Goal: Task Accomplishment & Management: Complete application form

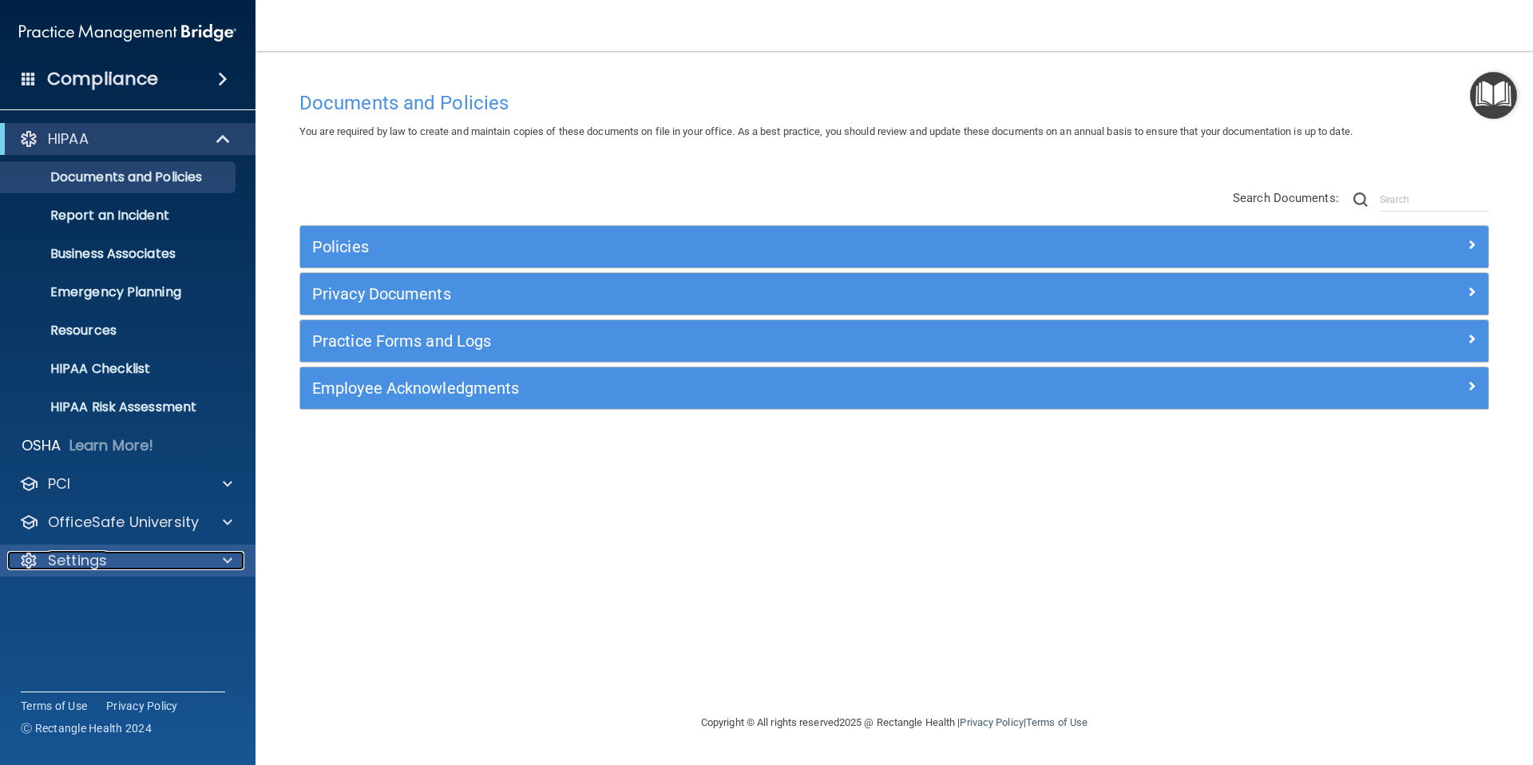
click at [177, 553] on div "Settings" at bounding box center [106, 560] width 198 height 19
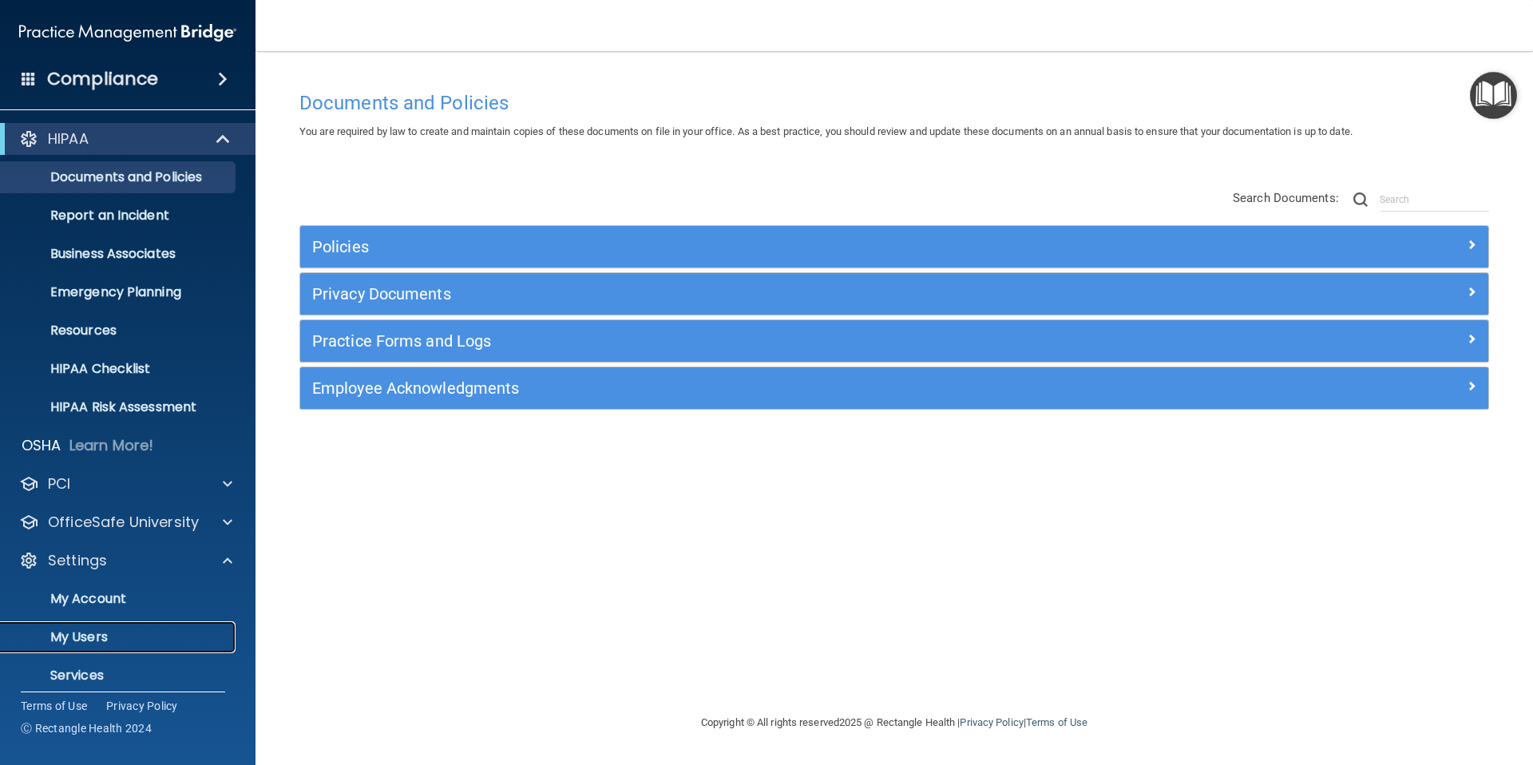
click at [107, 641] on p "My Users" at bounding box center [119, 637] width 218 height 16
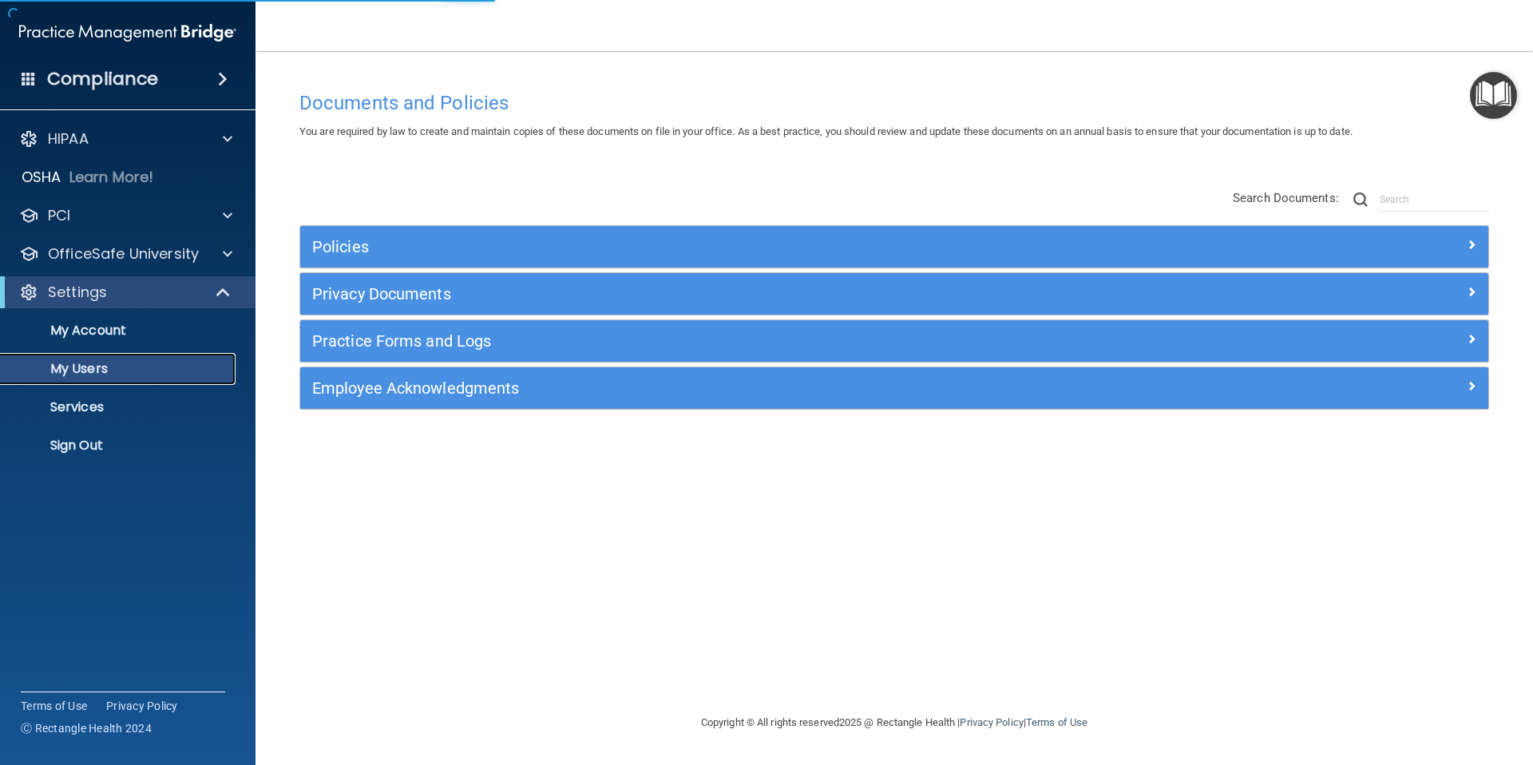
select select "20"
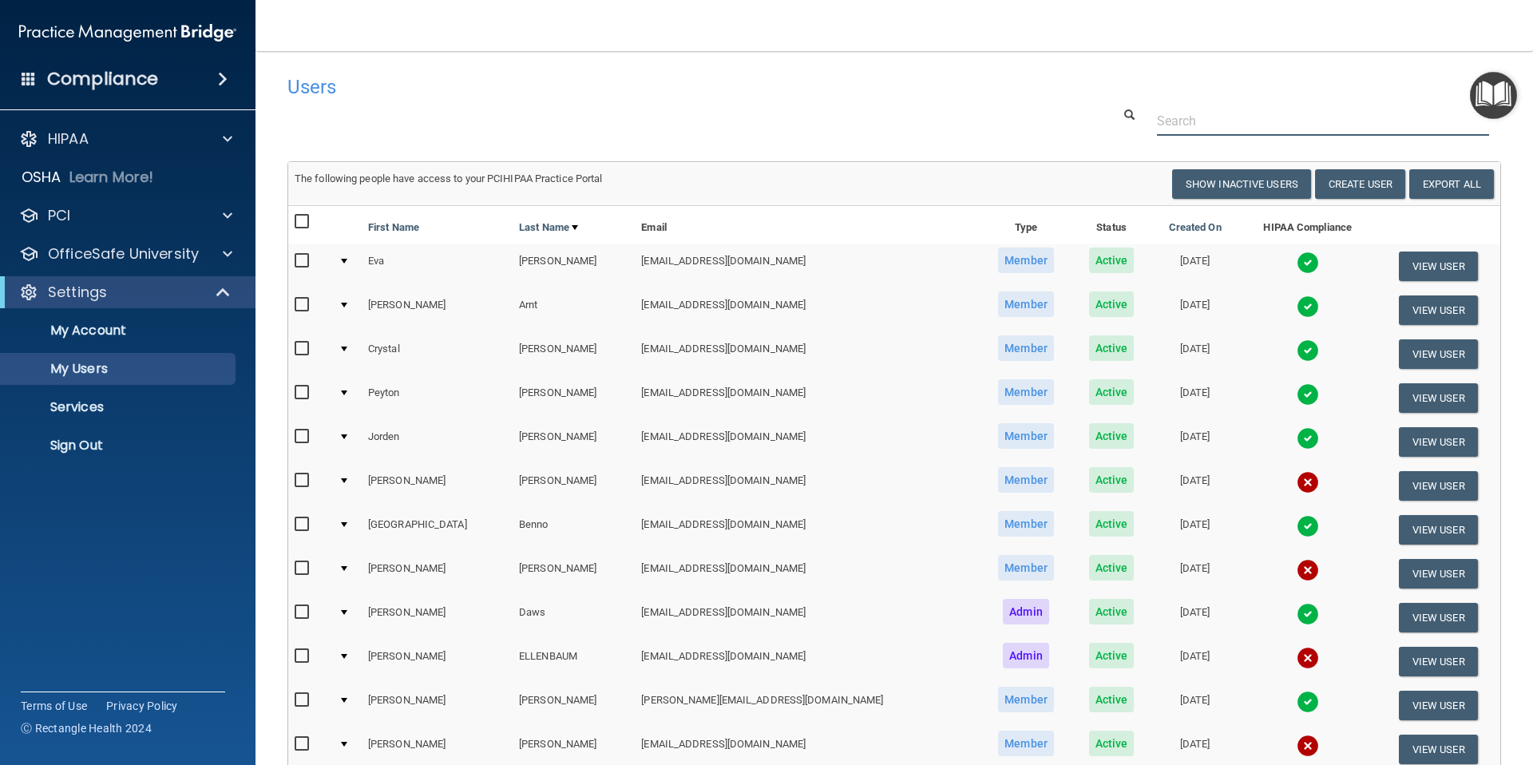
click at [1203, 123] on input "text" at bounding box center [1323, 121] width 332 height 30
click at [1376, 224] on th at bounding box center [1438, 225] width 125 height 38
click at [1340, 186] on button "Create User" at bounding box center [1360, 184] width 90 height 30
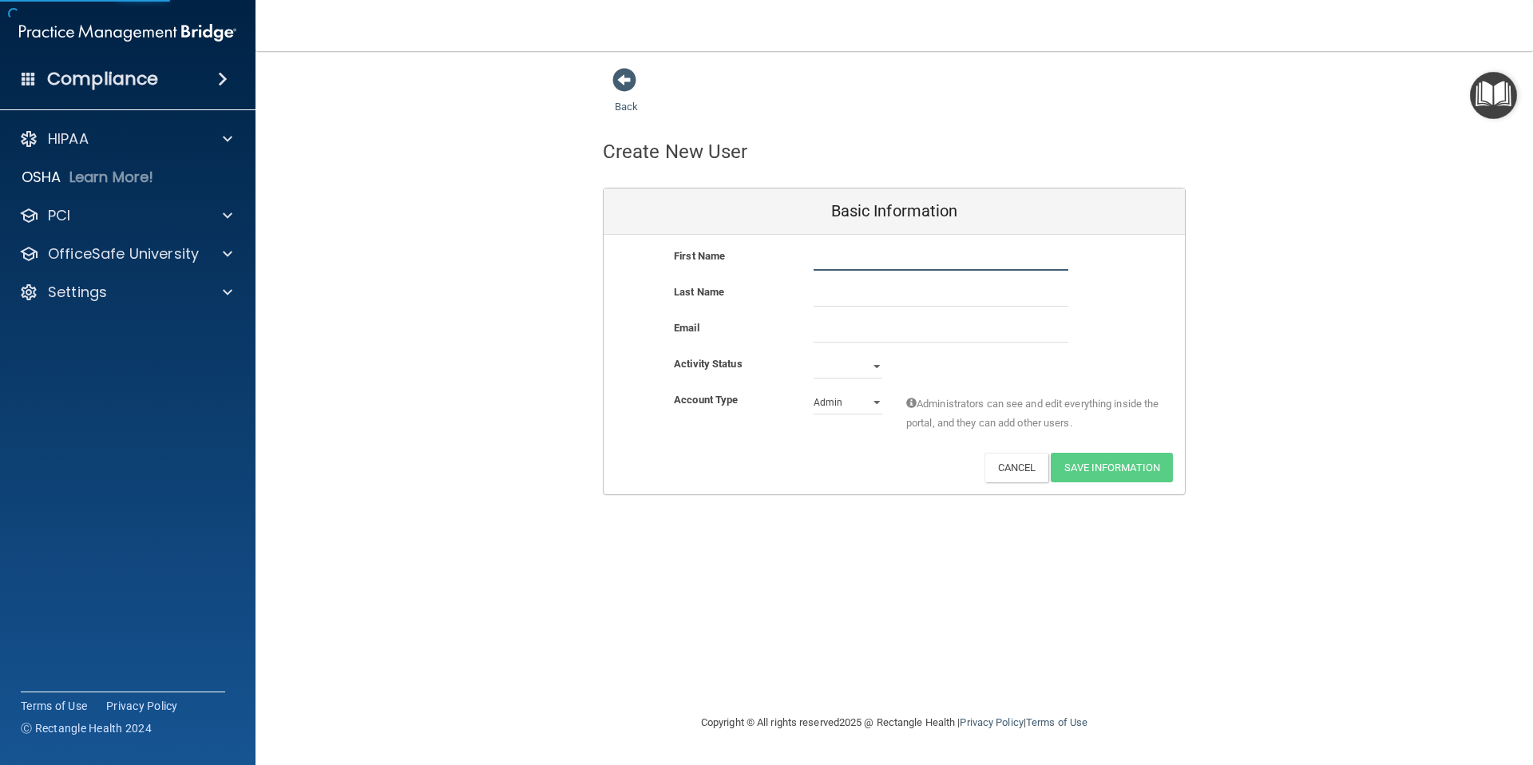
drag, startPoint x: 878, startPoint y: 251, endPoint x: 900, endPoint y: 254, distance: 22.6
click at [878, 251] on input "text" at bounding box center [941, 259] width 255 height 24
type input "[PERSON_NAME]"
click at [822, 329] on input "email" at bounding box center [941, 331] width 255 height 24
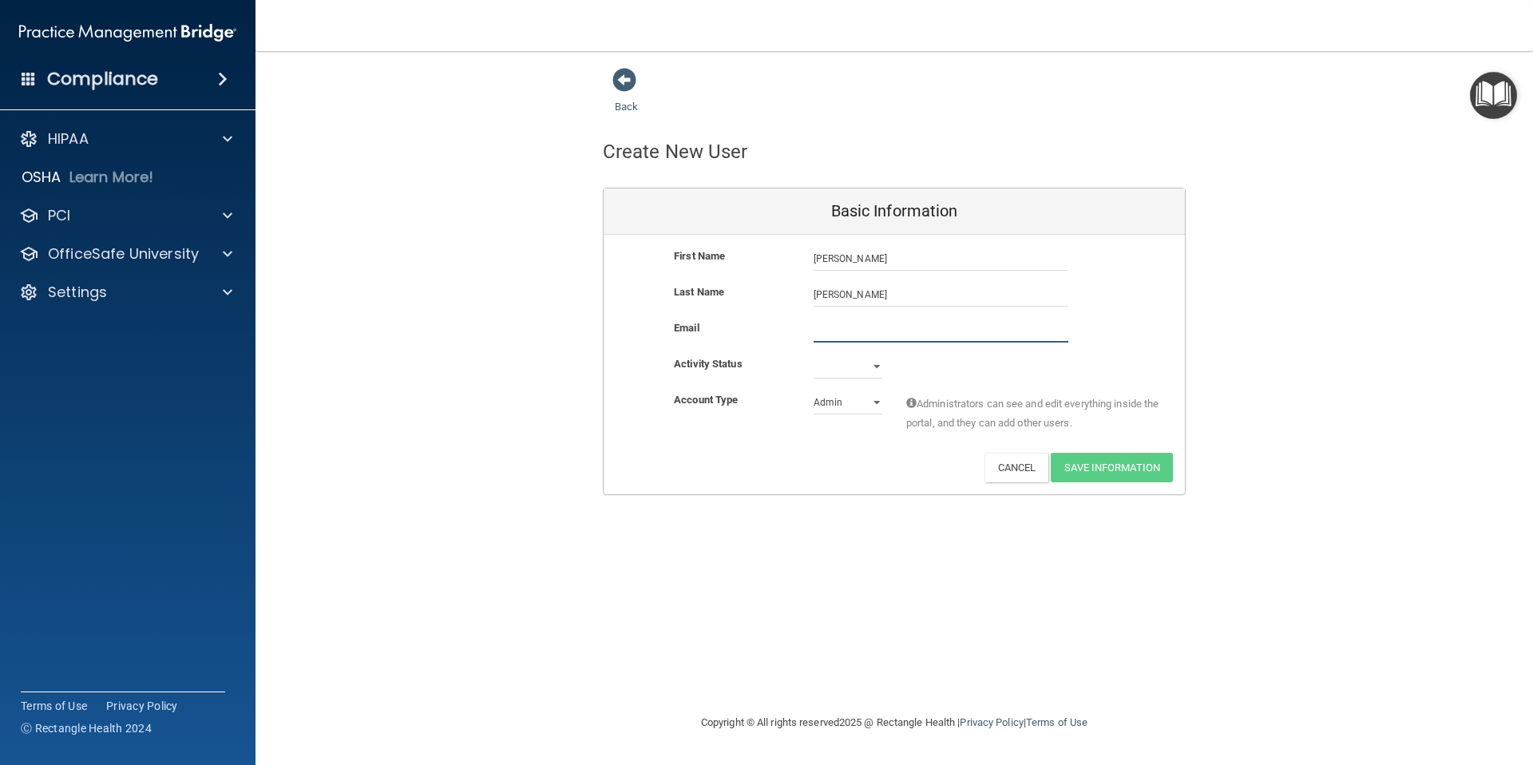
paste input "[EMAIL_ADDRESS][DOMAIN_NAME]"
type input "[EMAIL_ADDRESS][DOMAIN_NAME]"
click at [854, 368] on select "Active Inactive" at bounding box center [848, 367] width 69 height 24
select select "active"
click at [814, 355] on select "Active Inactive" at bounding box center [848, 367] width 69 height 24
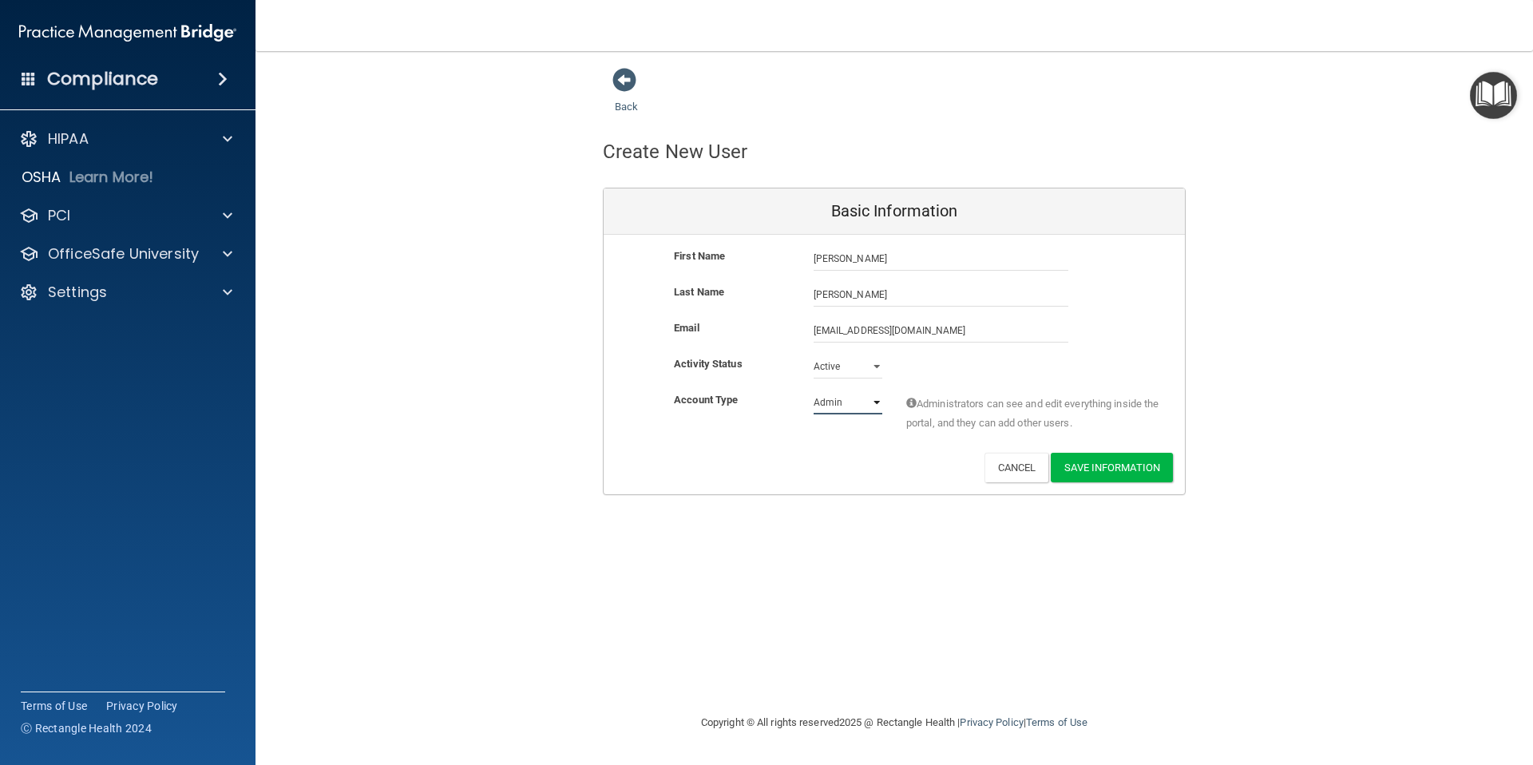
click at [863, 405] on select "Admin Member" at bounding box center [848, 402] width 69 height 24
select select "practice_member"
click at [814, 390] on select "Admin Member" at bounding box center [848, 402] width 69 height 24
click at [1090, 462] on button "Save Information" at bounding box center [1112, 468] width 122 height 30
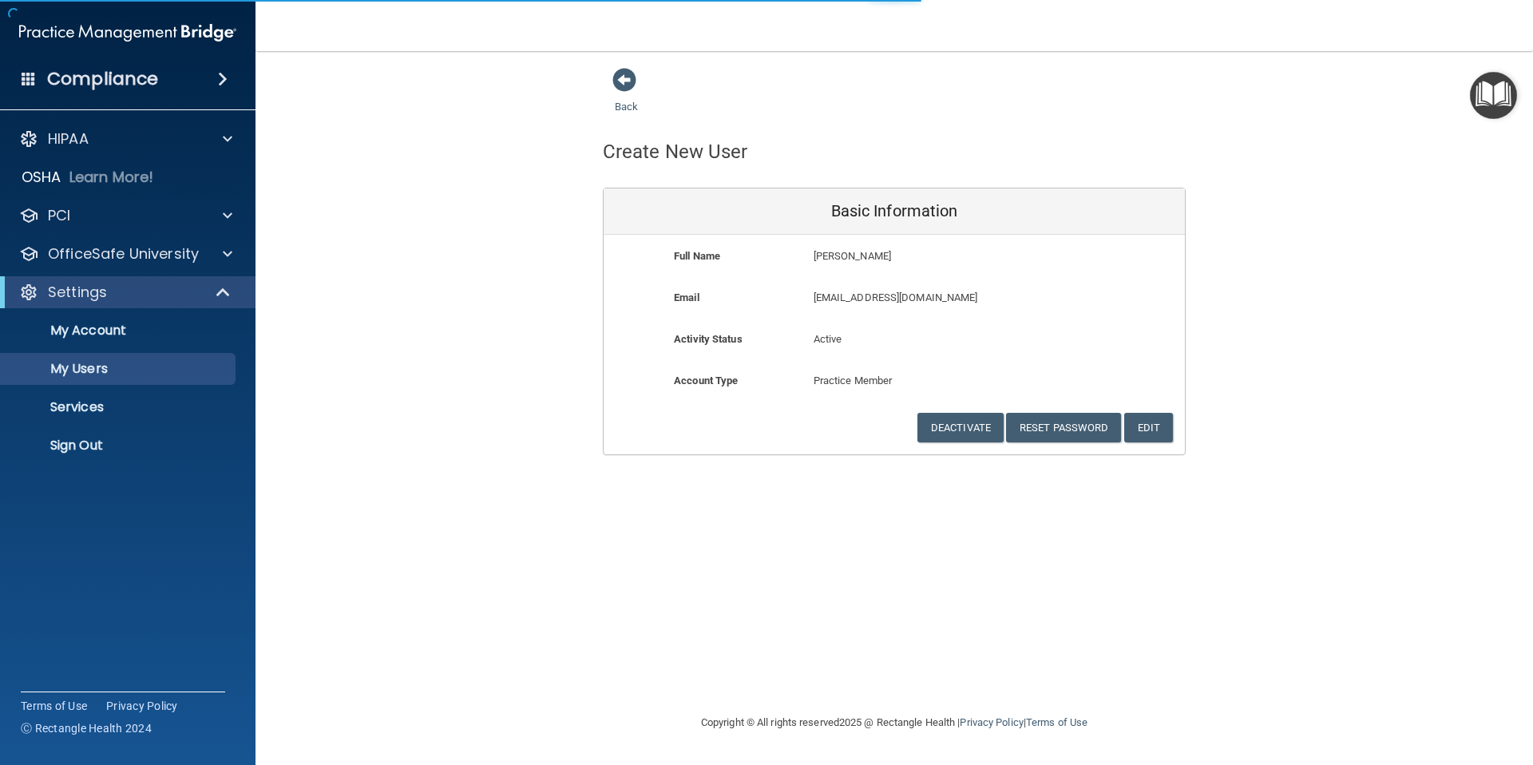
select select "20"
